Goal: Transaction & Acquisition: Purchase product/service

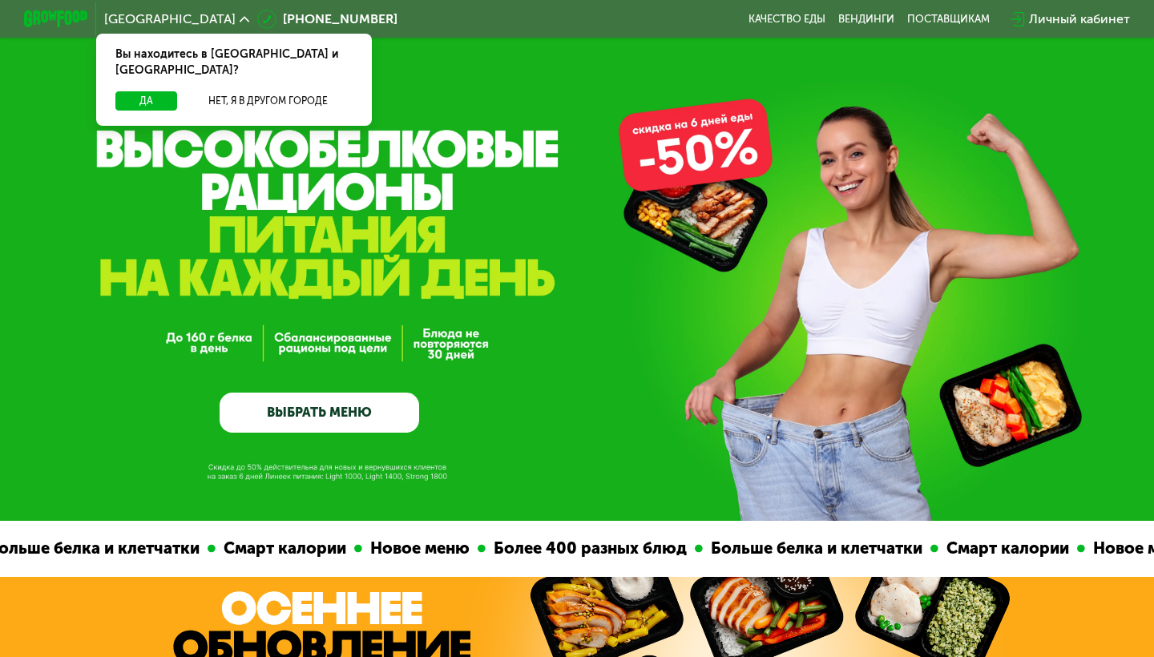
click at [349, 421] on link "ВЫБРАТЬ МЕНЮ" at bounding box center [319, 413] width 199 height 40
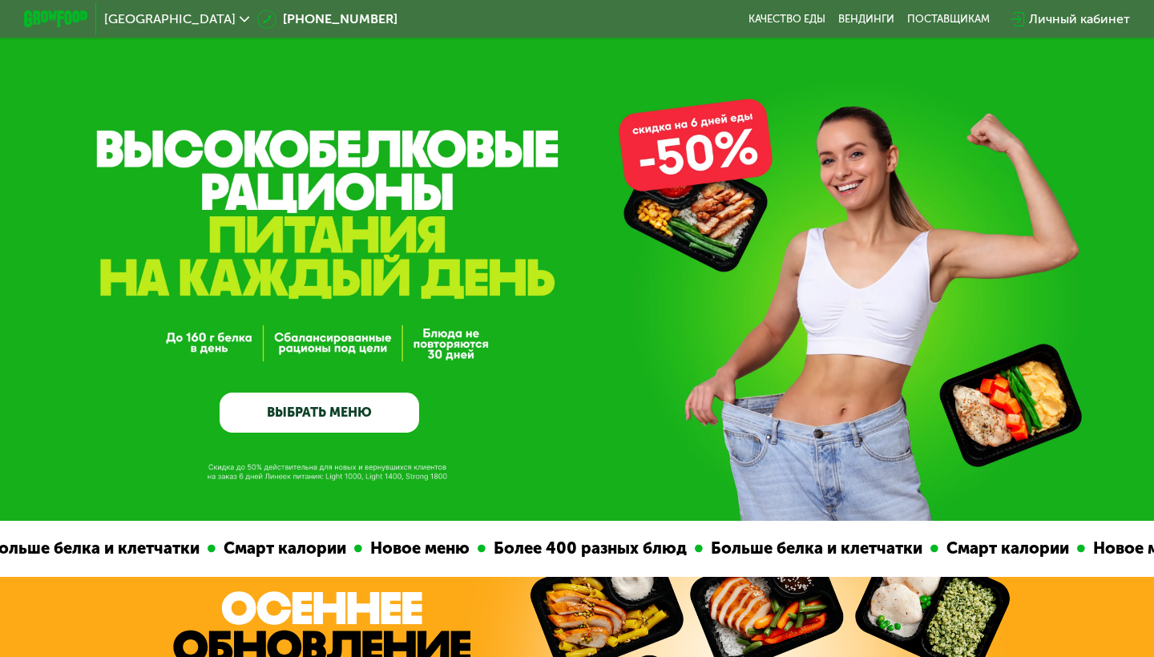
click at [349, 419] on link "ВЫБРАТЬ МЕНЮ" at bounding box center [319, 413] width 199 height 40
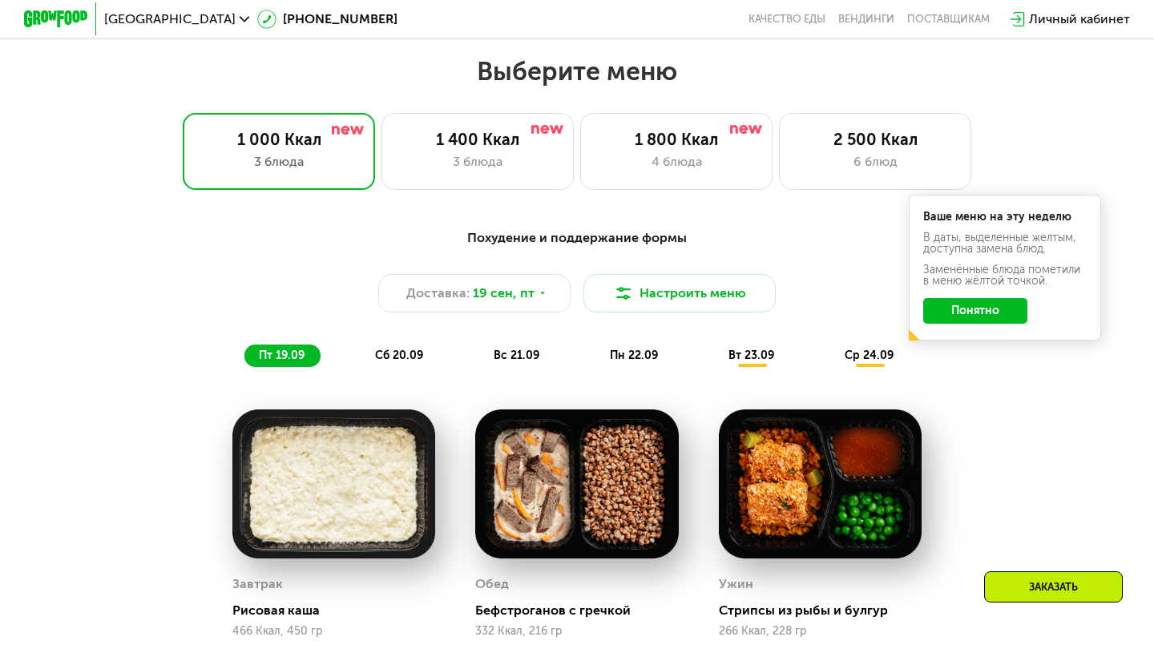
scroll to position [1017, 0]
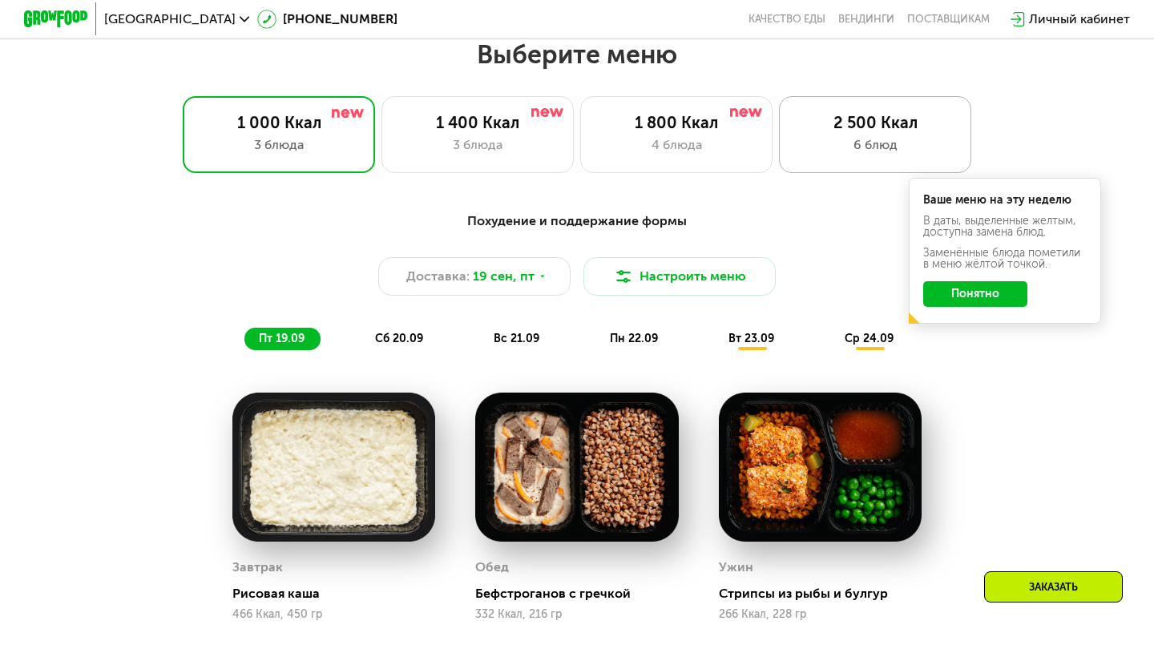
click at [840, 149] on div "6 блюд" at bounding box center [875, 144] width 159 height 19
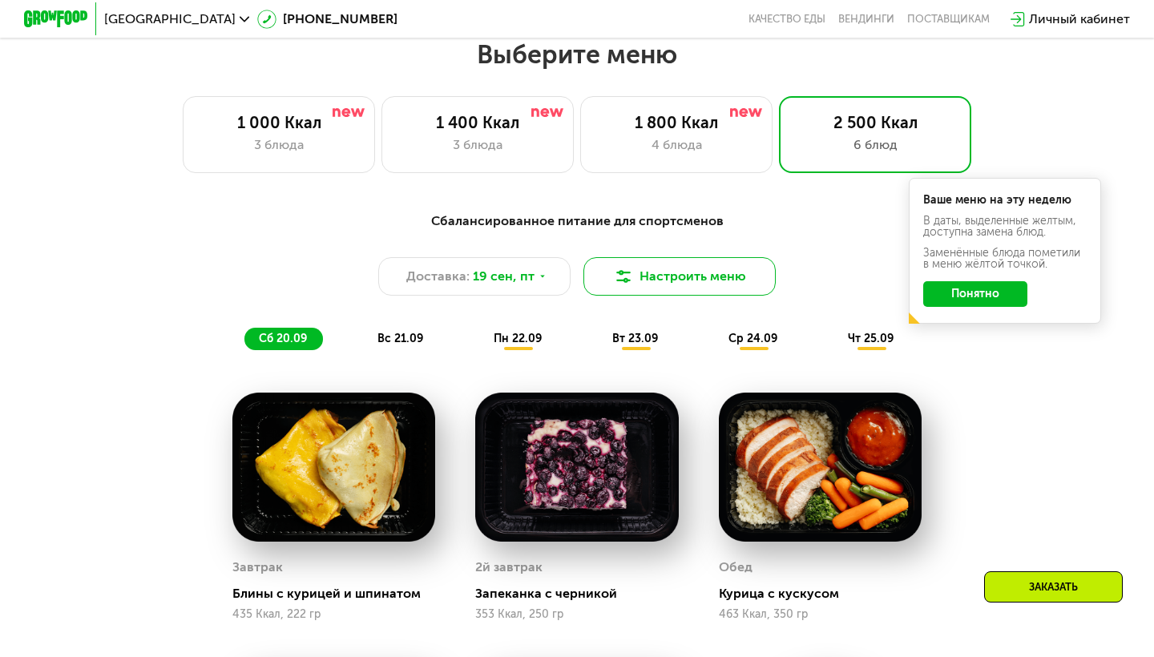
click at [674, 269] on button "Настроить меню" at bounding box center [679, 276] width 192 height 38
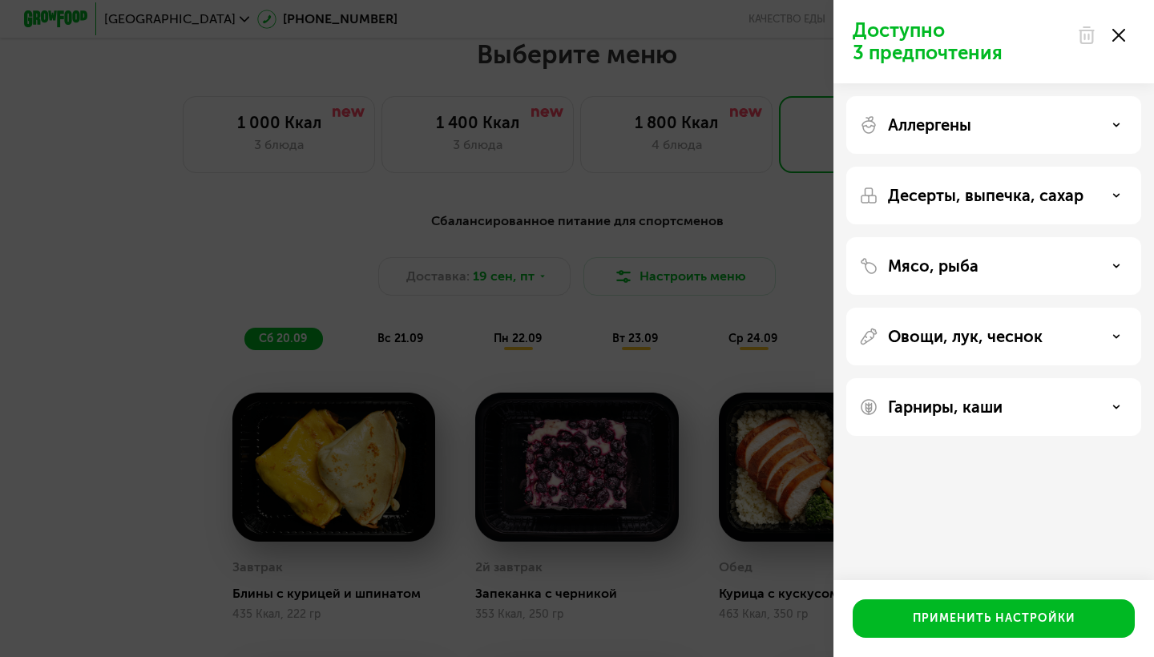
click at [933, 257] on p "Мясо, рыба" at bounding box center [933, 265] width 91 height 19
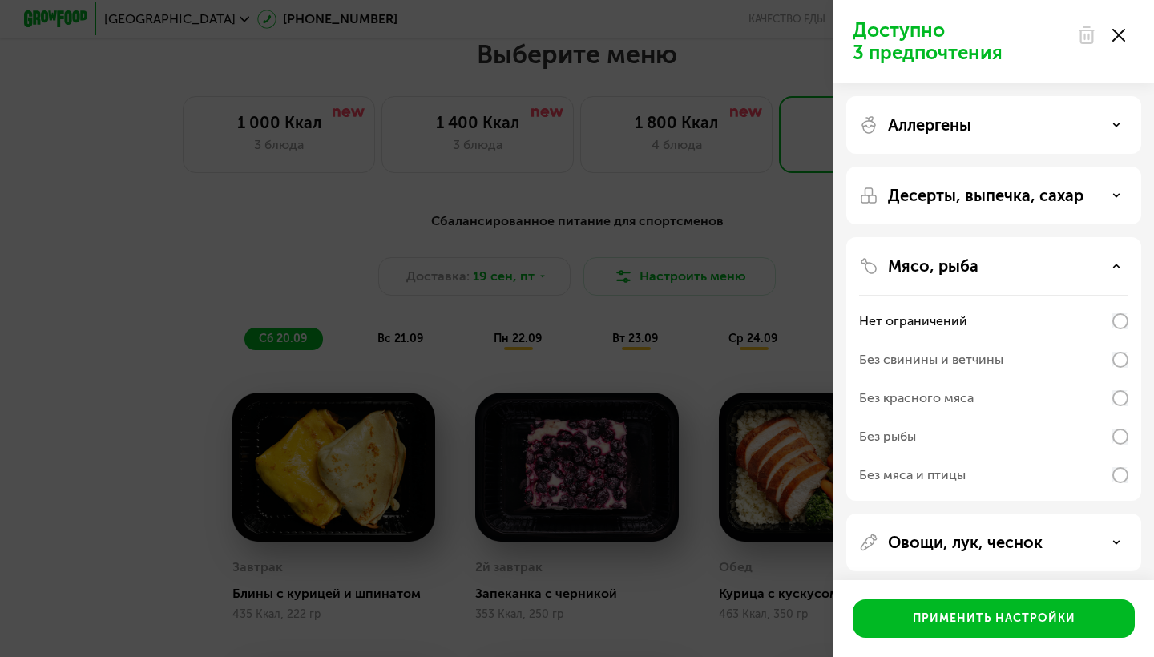
click at [944, 365] on div "Без свинины и ветчины" at bounding box center [931, 359] width 144 height 19
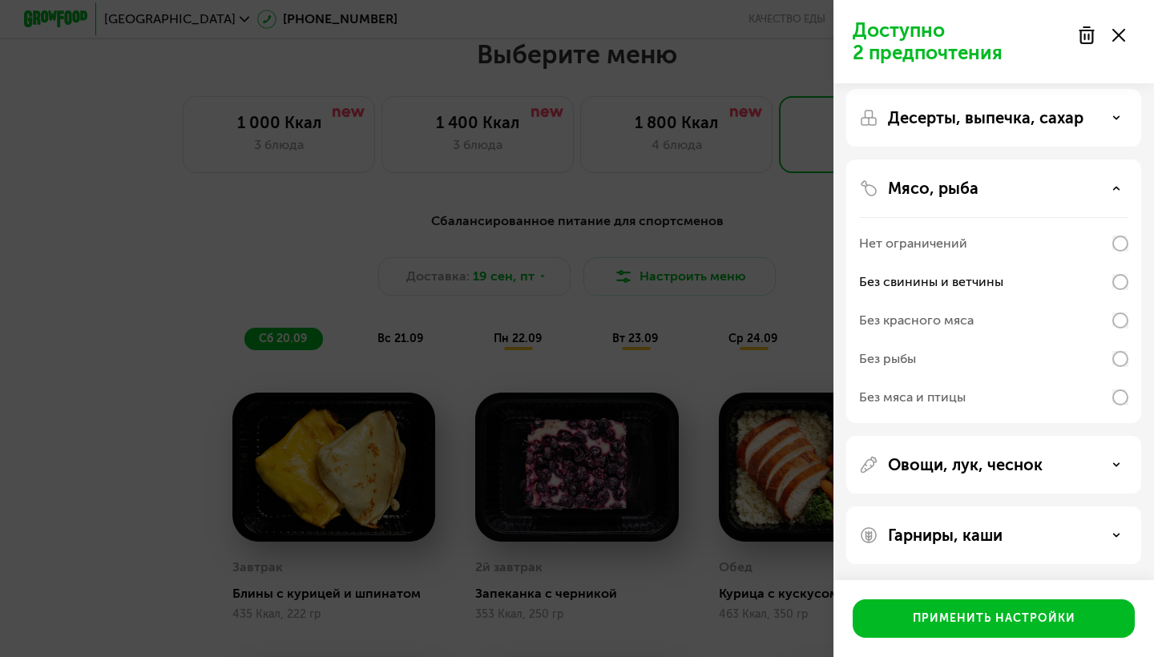
scroll to position [78, 0]
click at [940, 467] on p "Овощи, лук, чеснок" at bounding box center [965, 464] width 155 height 19
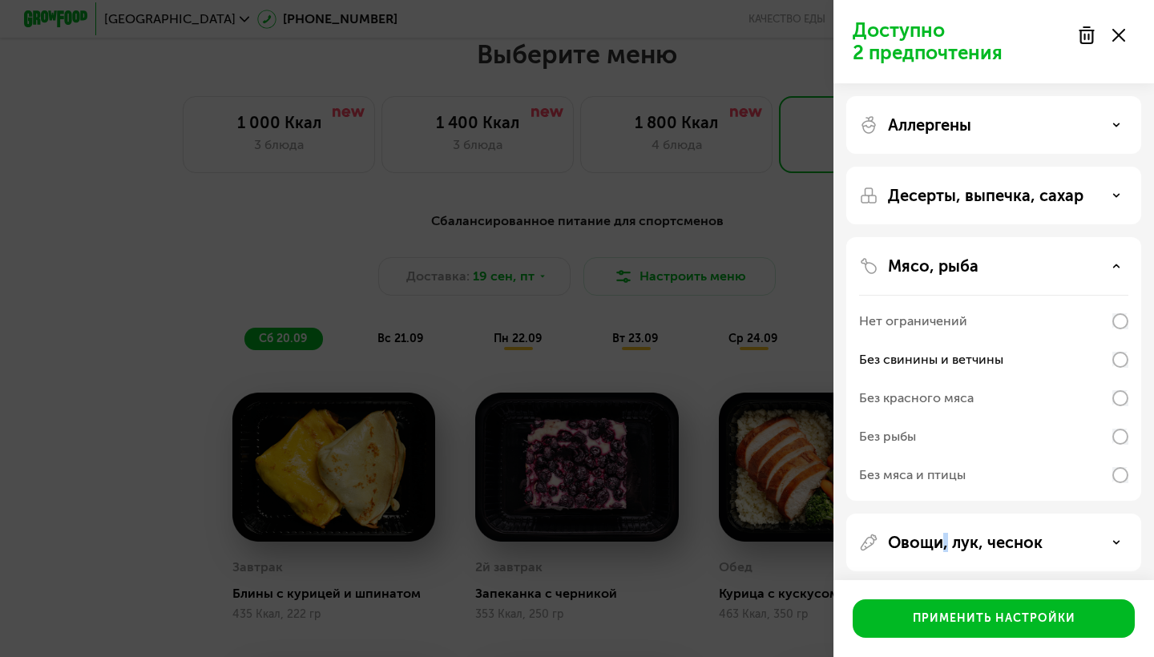
scroll to position [0, 0]
click at [981, 219] on div "Десерты, выпечка, сахар" at bounding box center [993, 196] width 295 height 58
click at [981, 206] on div "Десерты, выпечка, сахар" at bounding box center [993, 196] width 295 height 58
click at [1062, 198] on p "Десерты, выпечка, сахар" at bounding box center [985, 195] width 195 height 19
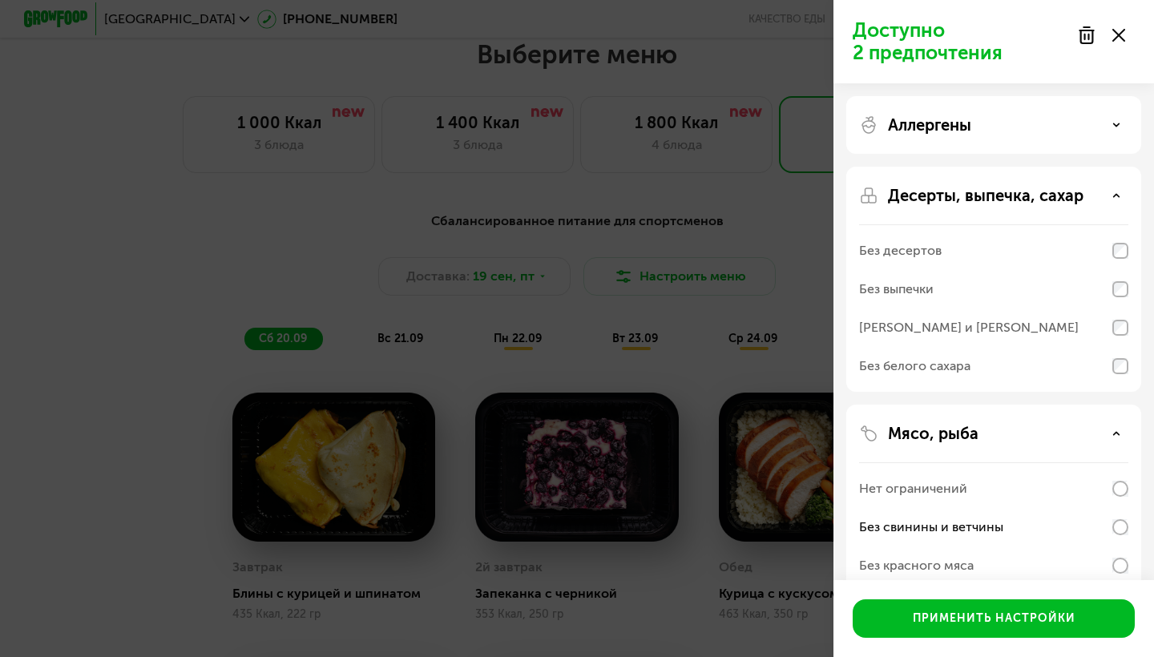
click at [1042, 197] on p "Десерты, выпечка, сахар" at bounding box center [985, 195] width 195 height 19
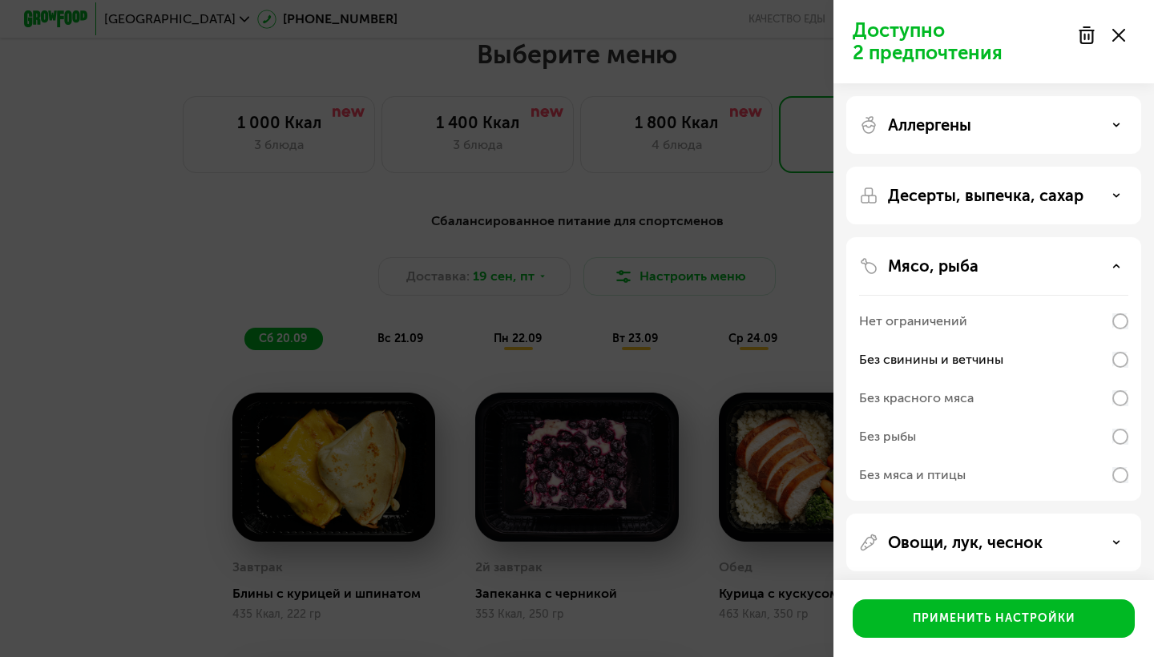
click at [1033, 148] on div "Аллергены" at bounding box center [993, 125] width 295 height 58
click at [1033, 125] on div "Аллергены" at bounding box center [993, 124] width 269 height 19
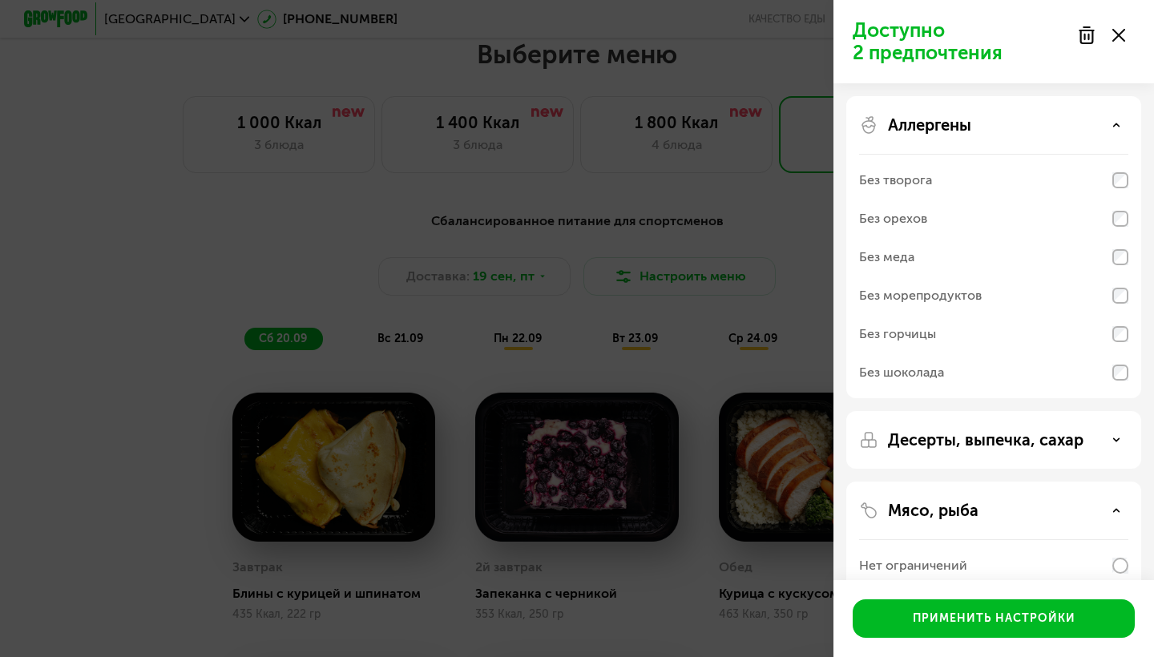
click at [1081, 123] on div "Аллергены" at bounding box center [993, 124] width 269 height 19
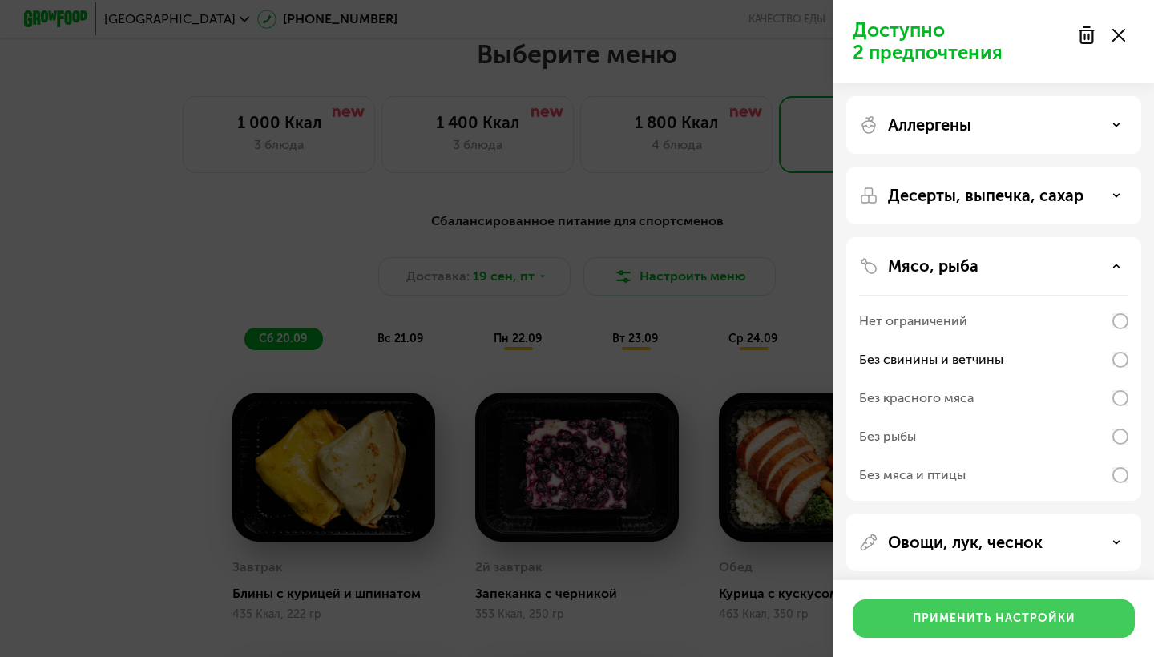
click at [1002, 616] on div "Применить настройки" at bounding box center [994, 618] width 163 height 16
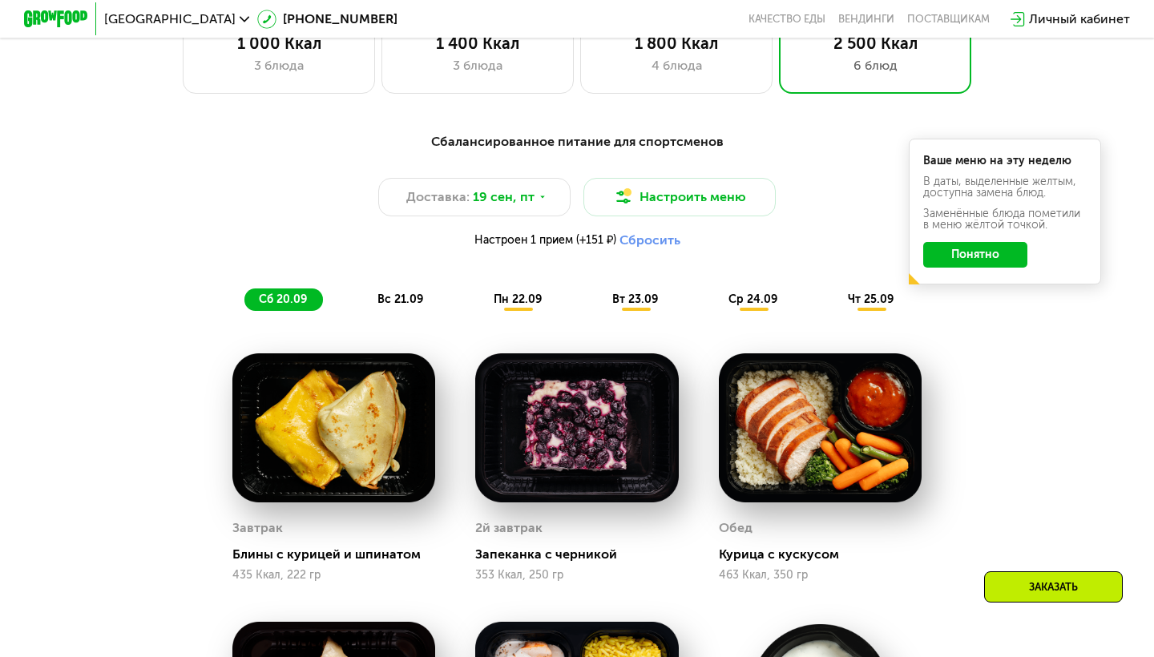
scroll to position [1095, 0]
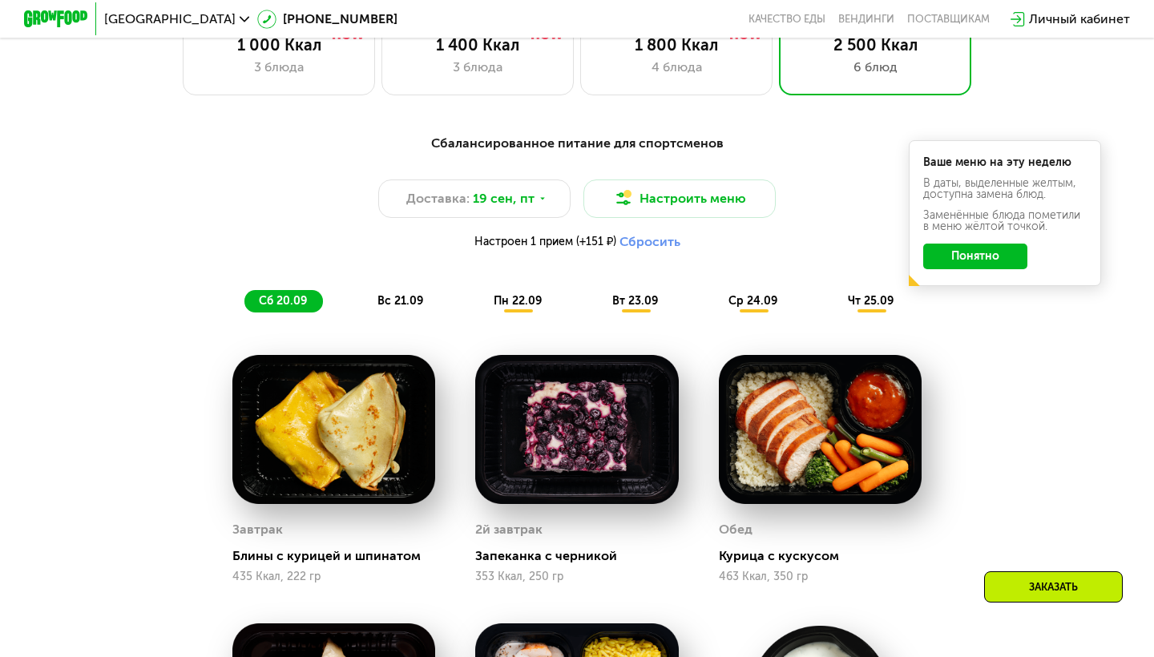
click at [656, 246] on button "Сбросить" at bounding box center [649, 242] width 61 height 16
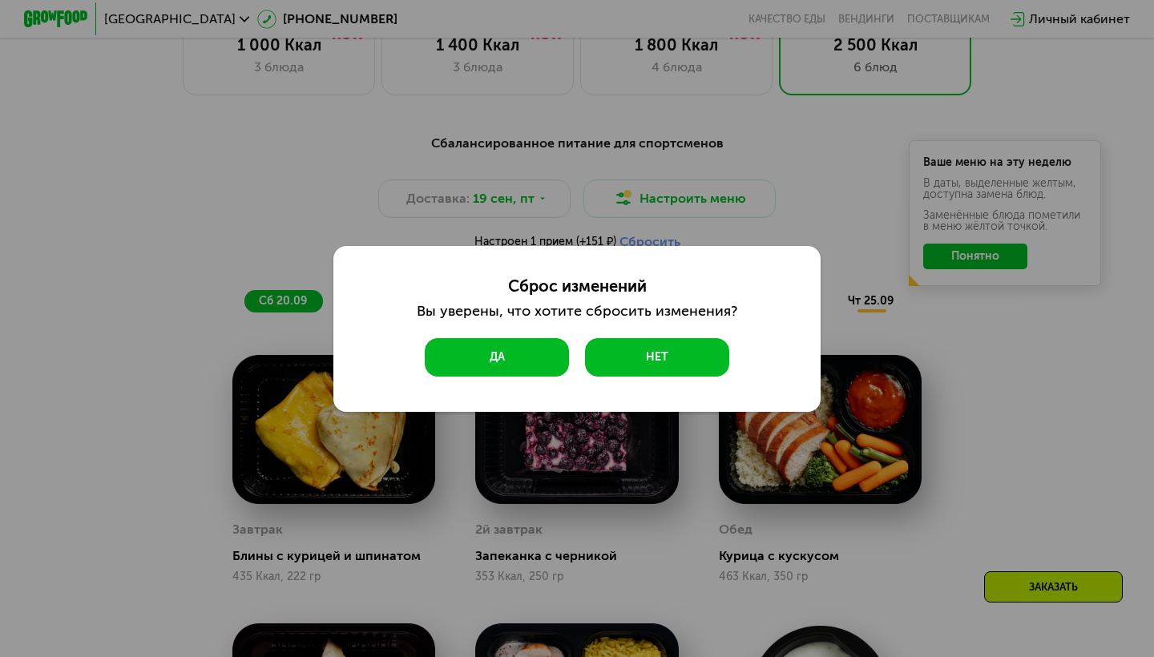
click at [533, 362] on button "Да" at bounding box center [497, 357] width 144 height 38
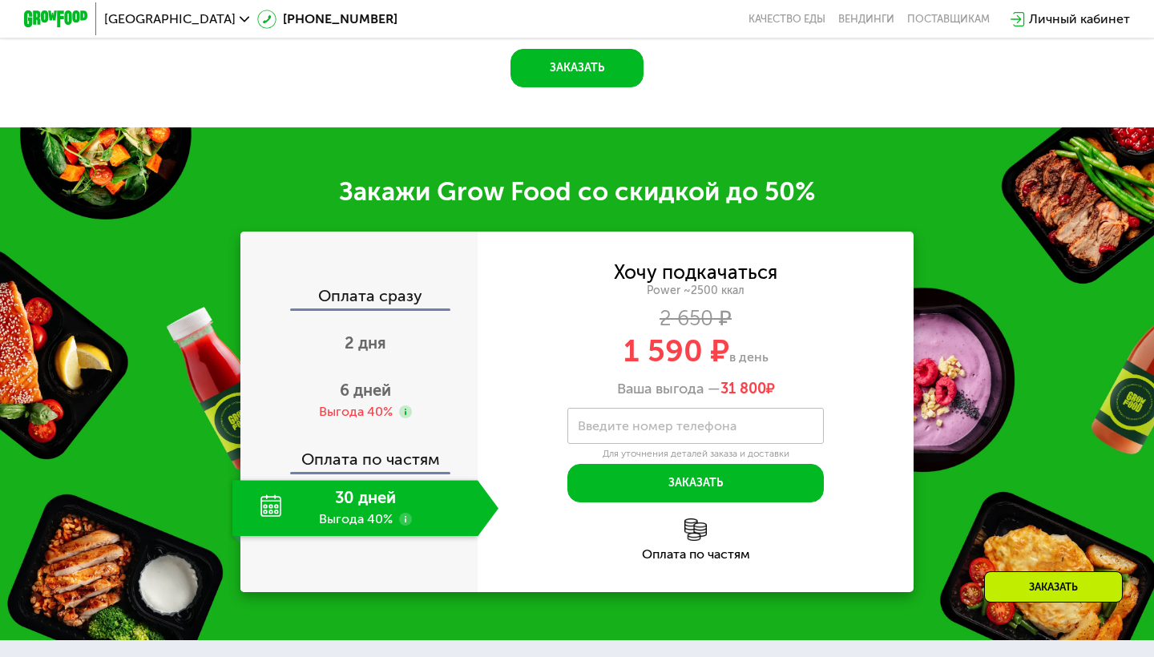
scroll to position [2084, 0]
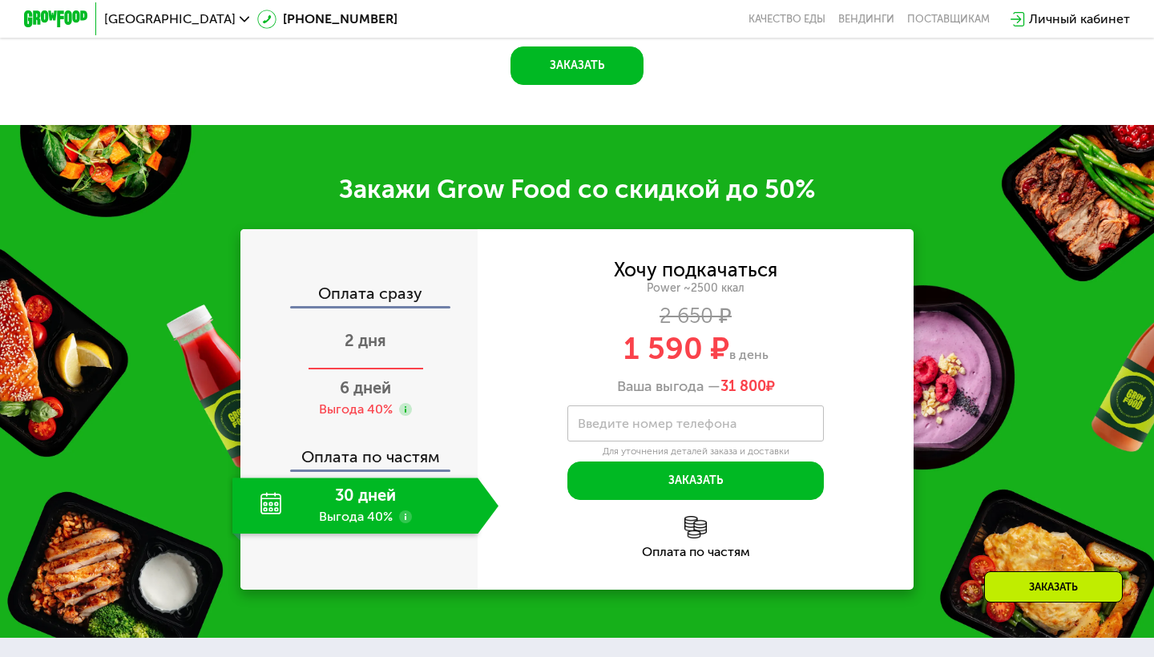
click at [377, 331] on span "2 дня" at bounding box center [365, 340] width 42 height 19
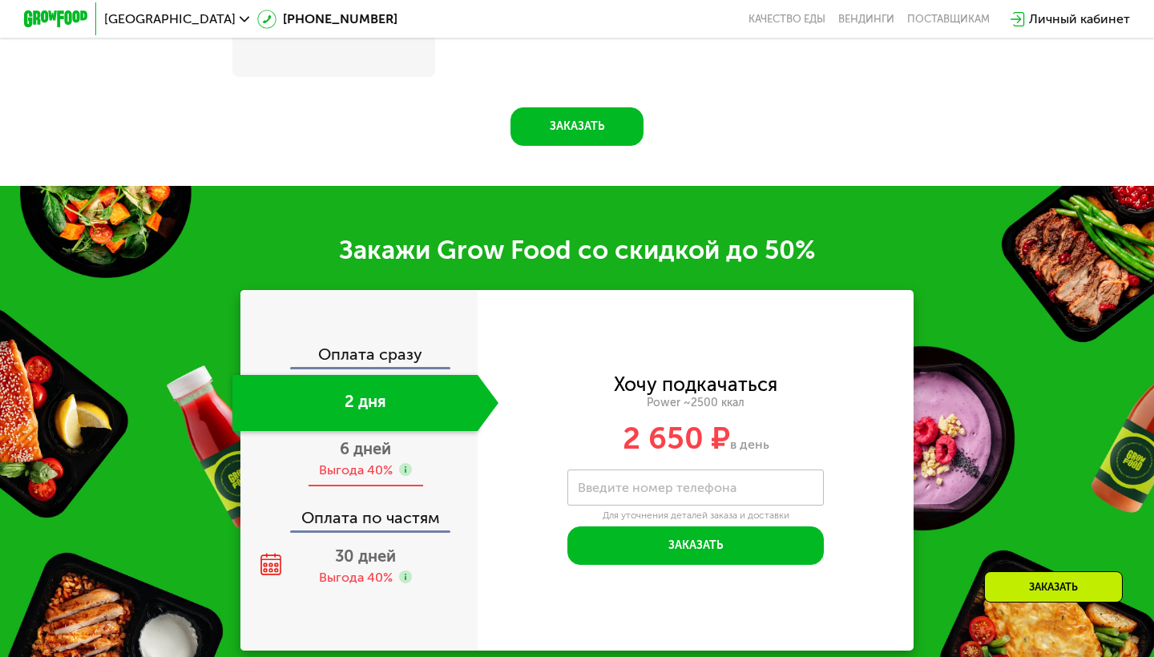
click at [410, 469] on use at bounding box center [405, 469] width 13 height 13
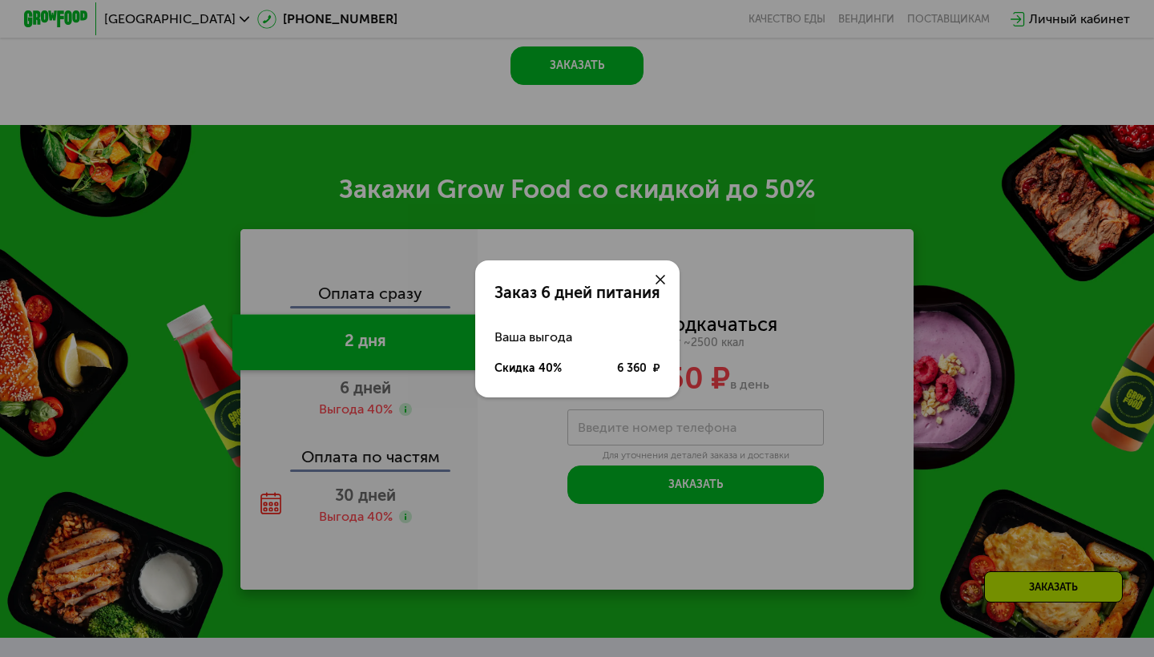
click at [661, 276] on icon at bounding box center [660, 280] width 10 height 10
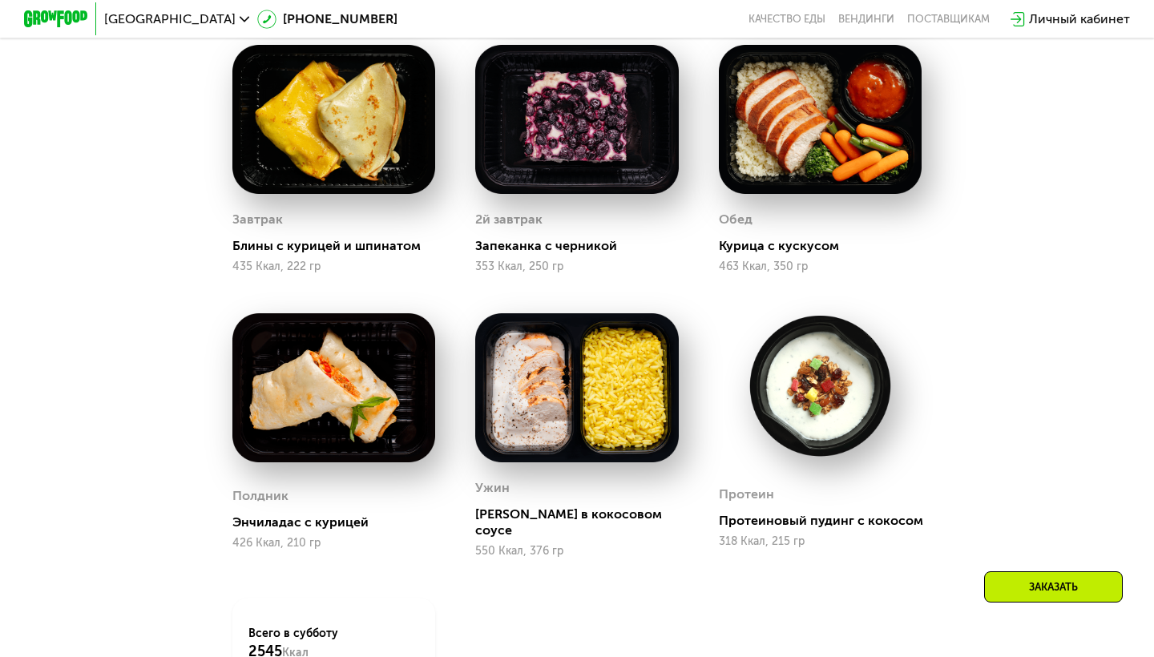
scroll to position [1367, 0]
